Goal: Browse casually: Explore the website without a specific task or goal

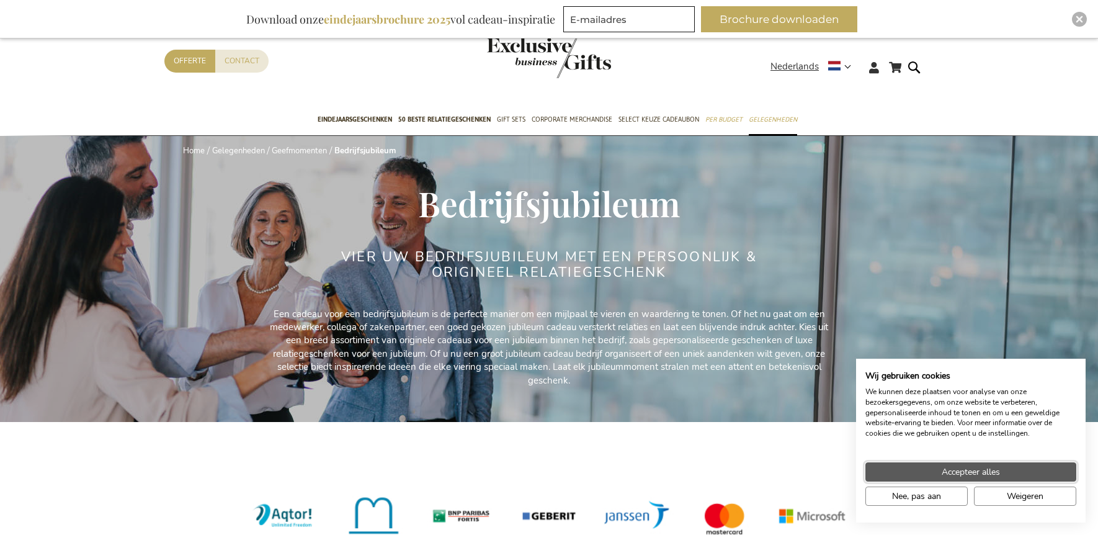
click at [973, 472] on span "Accepteer alles" at bounding box center [971, 471] width 58 height 13
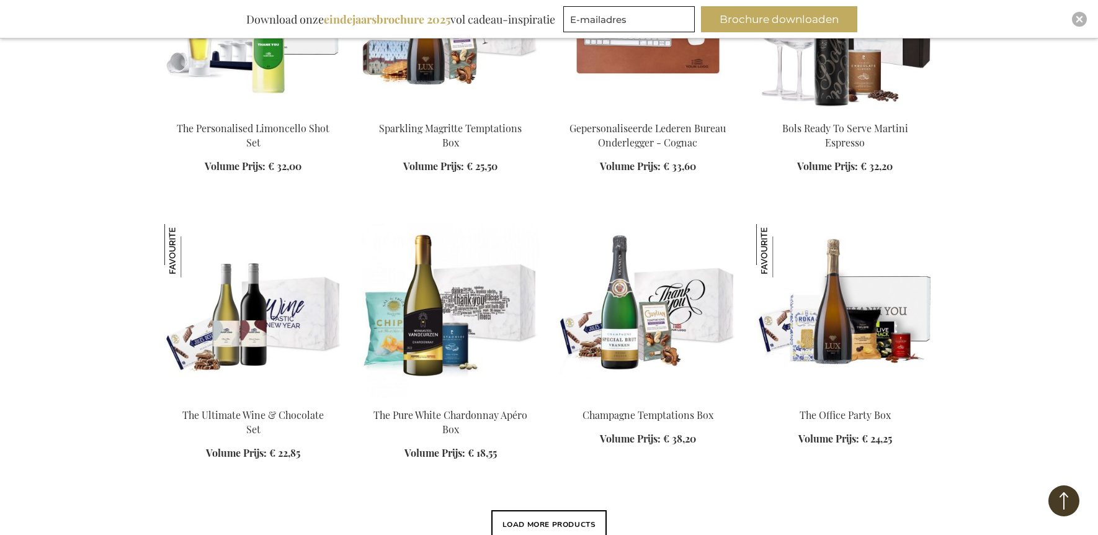
scroll to position [1427, 0]
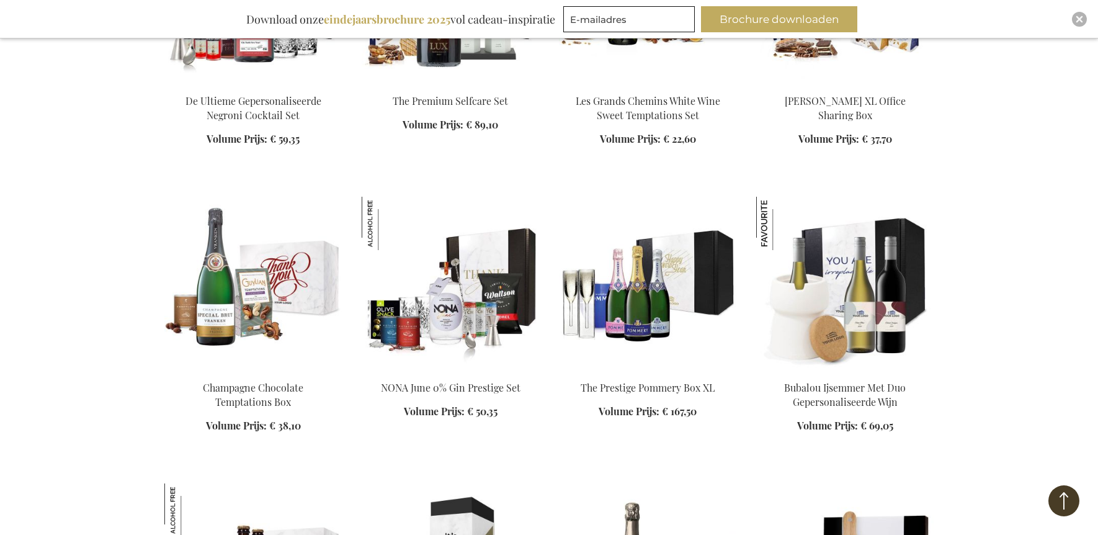
scroll to position [2977, 0]
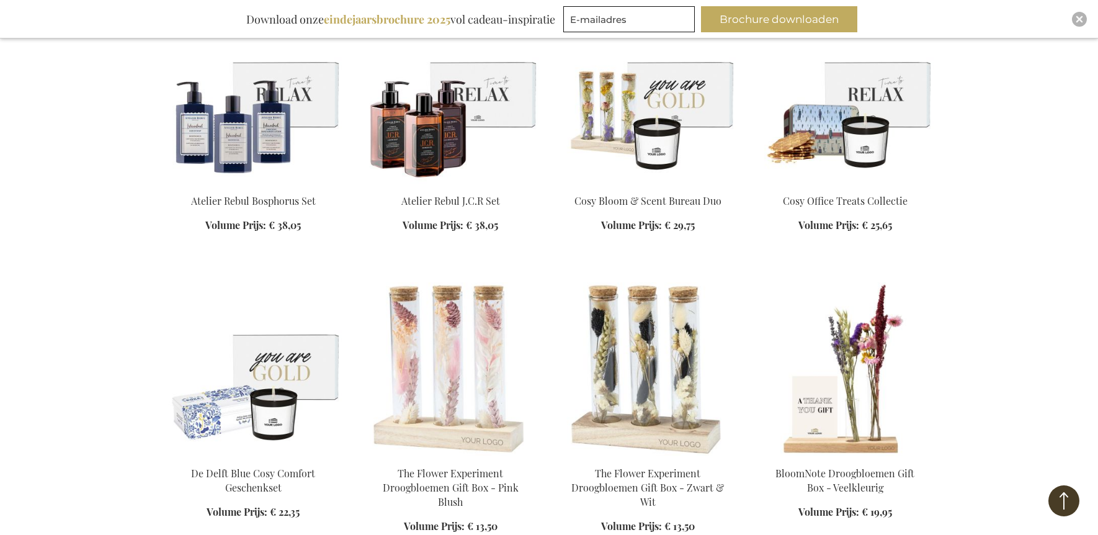
scroll to position [4032, 0]
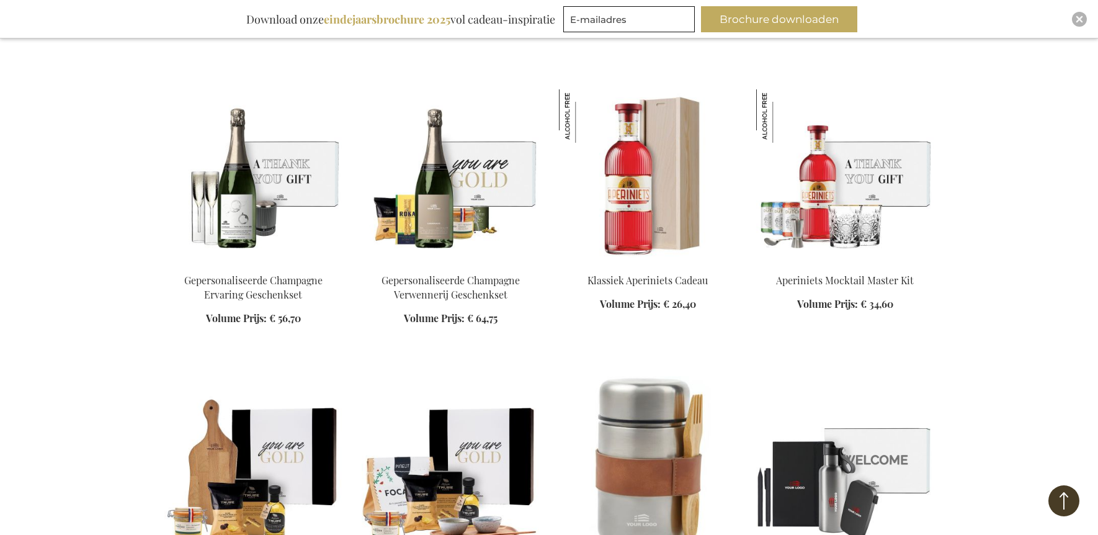
scroll to position [4838, 0]
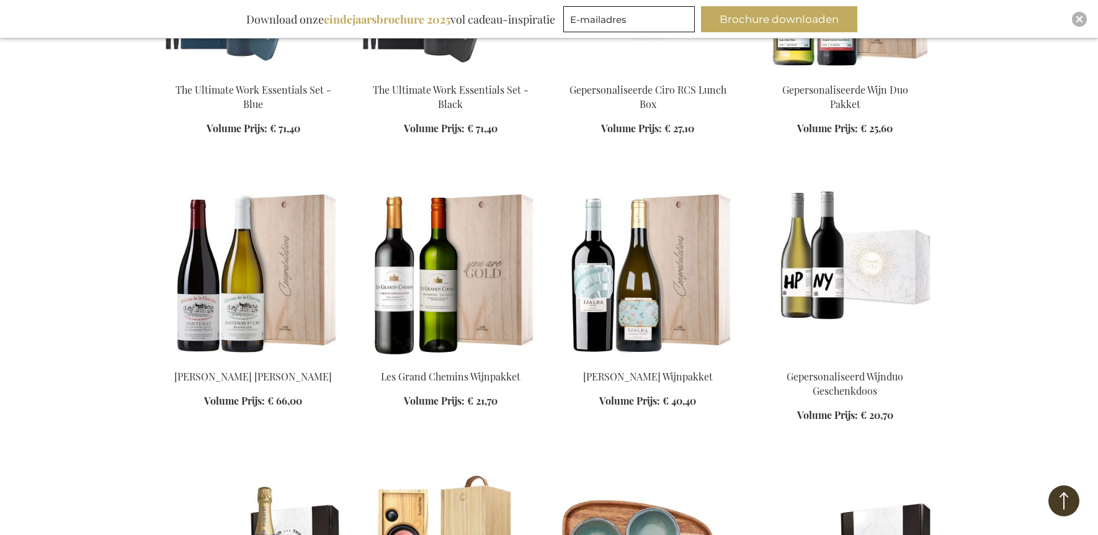
scroll to position [5520, 0]
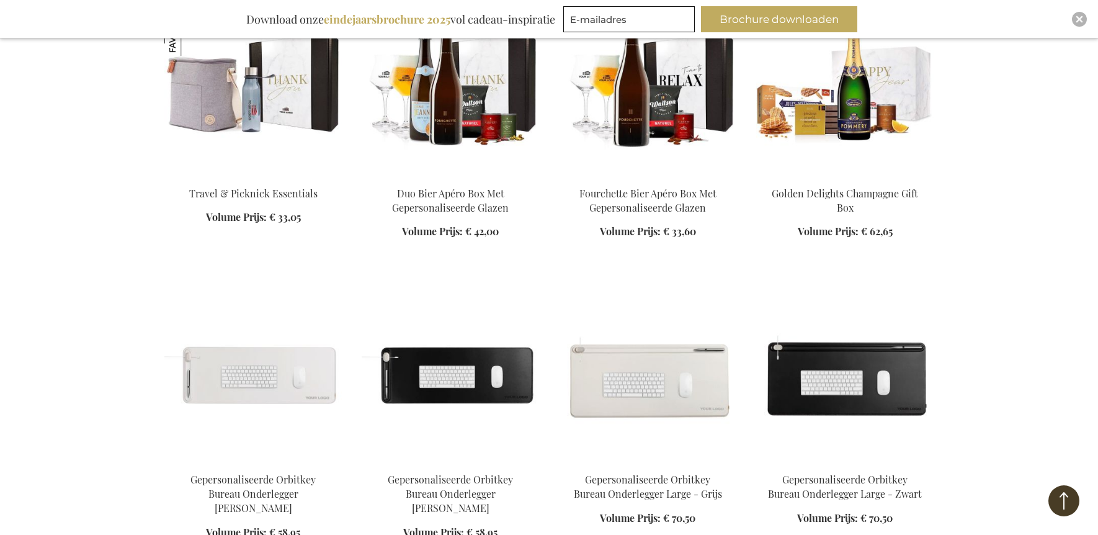
scroll to position [7009, 0]
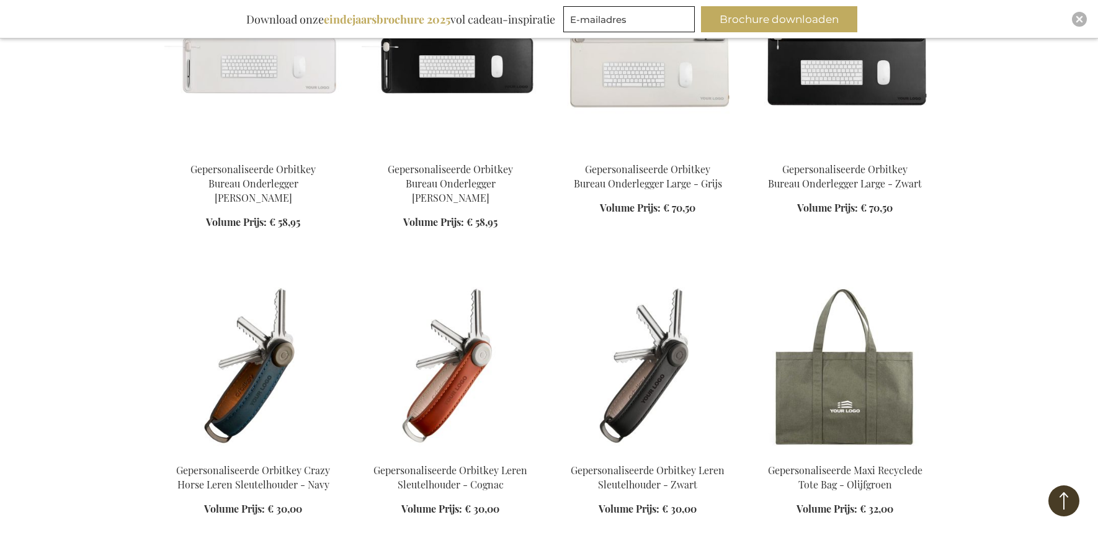
scroll to position [7381, 0]
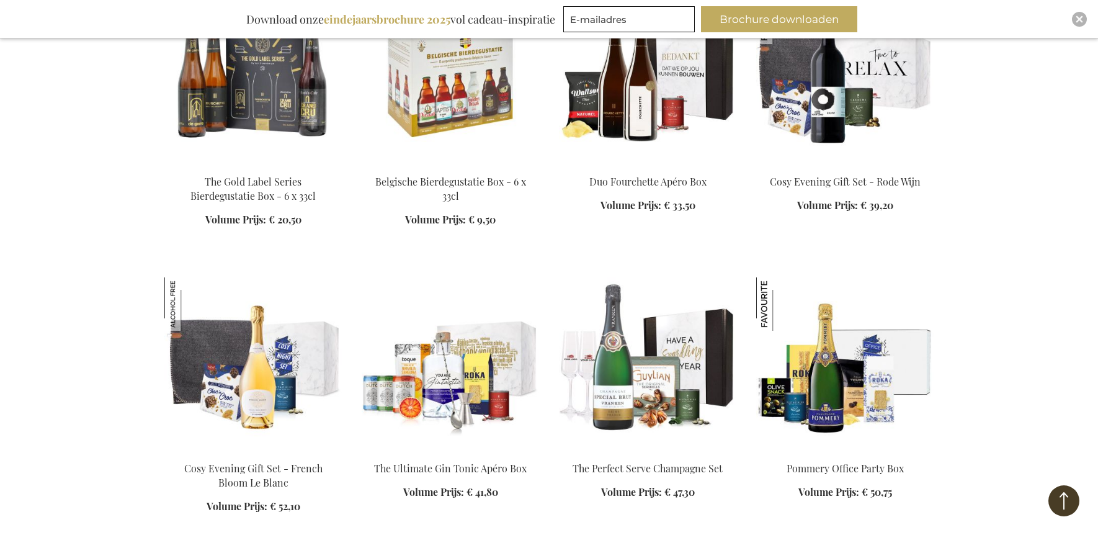
scroll to position [10048, 0]
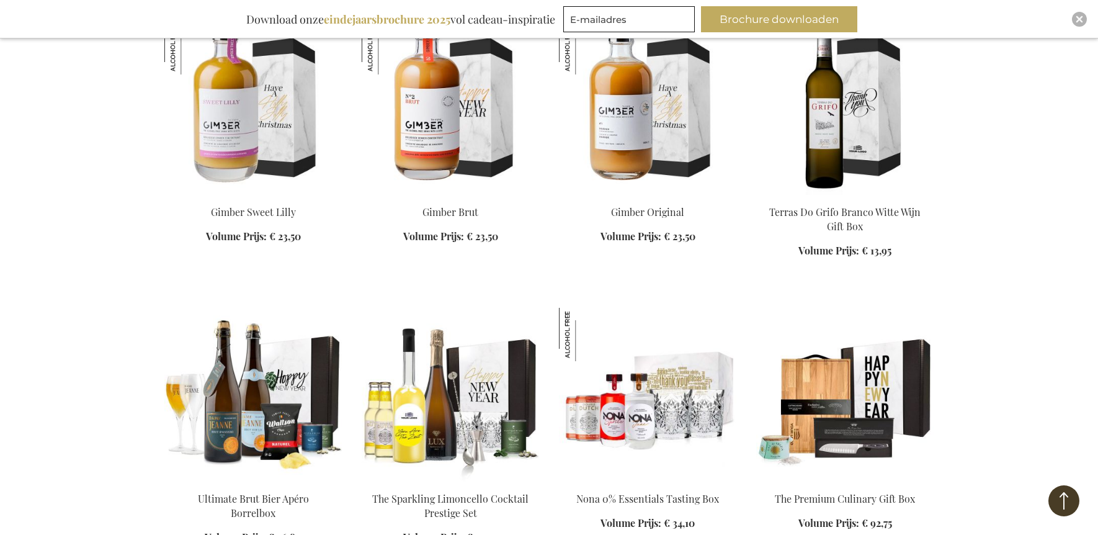
scroll to position [10854, 0]
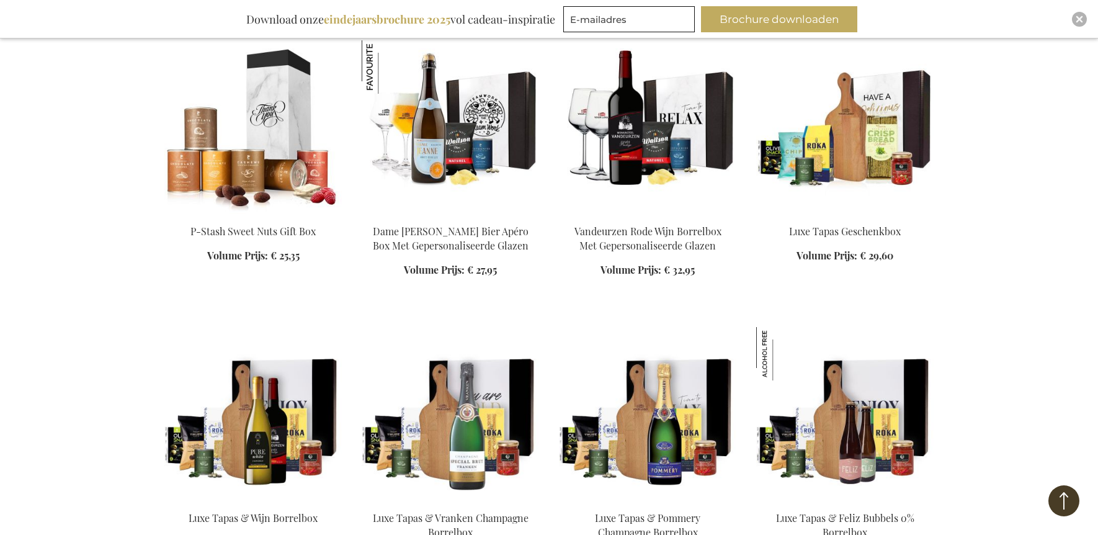
scroll to position [12281, 0]
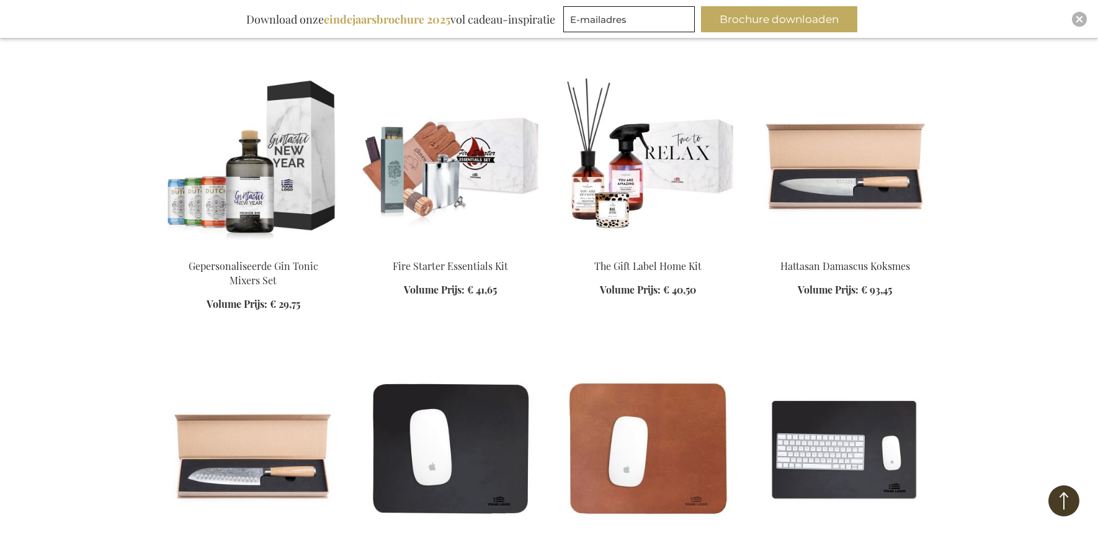
scroll to position [14762, 0]
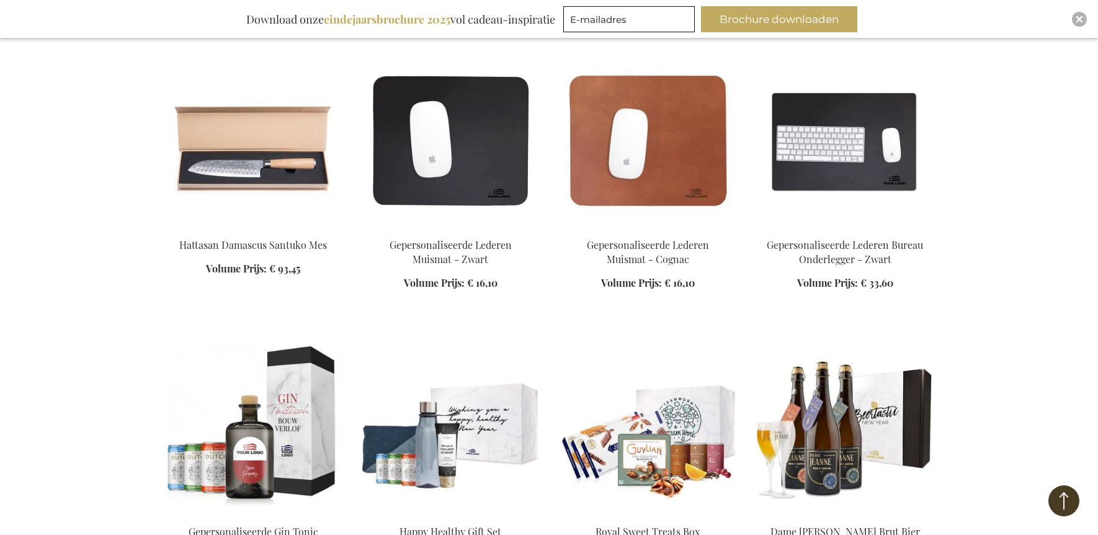
scroll to position [15196, 0]
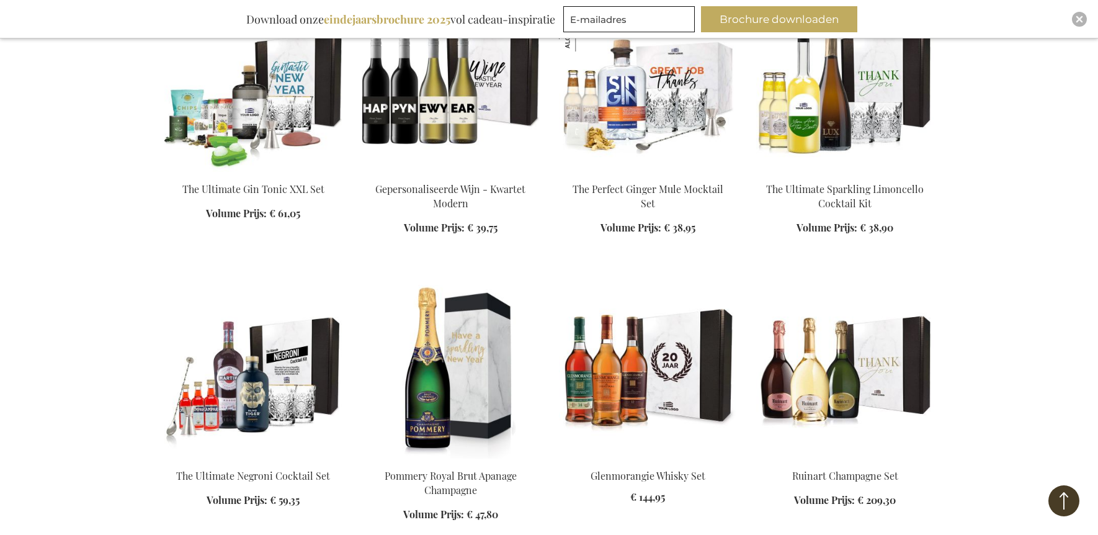
scroll to position [16002, 0]
